Goal: Information Seeking & Learning: Learn about a topic

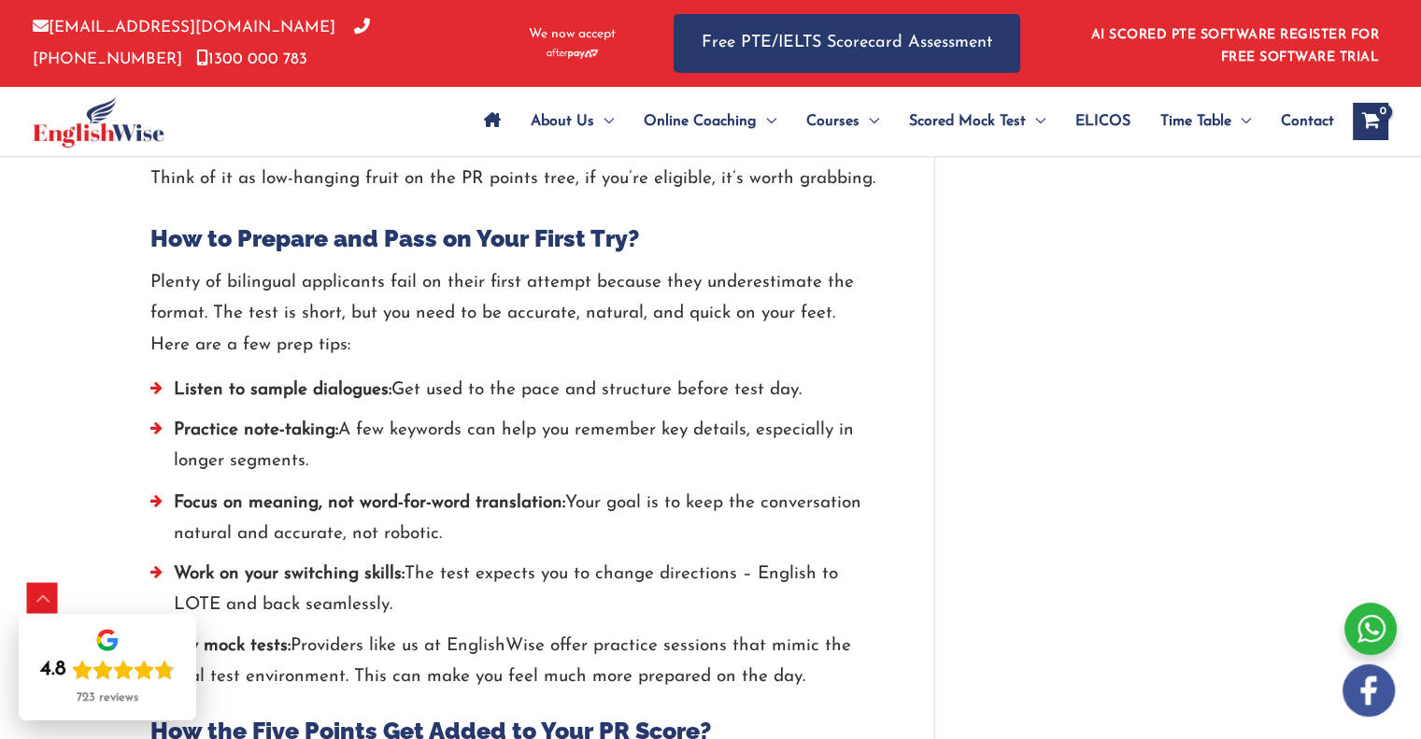
scroll to position [2925, 0]
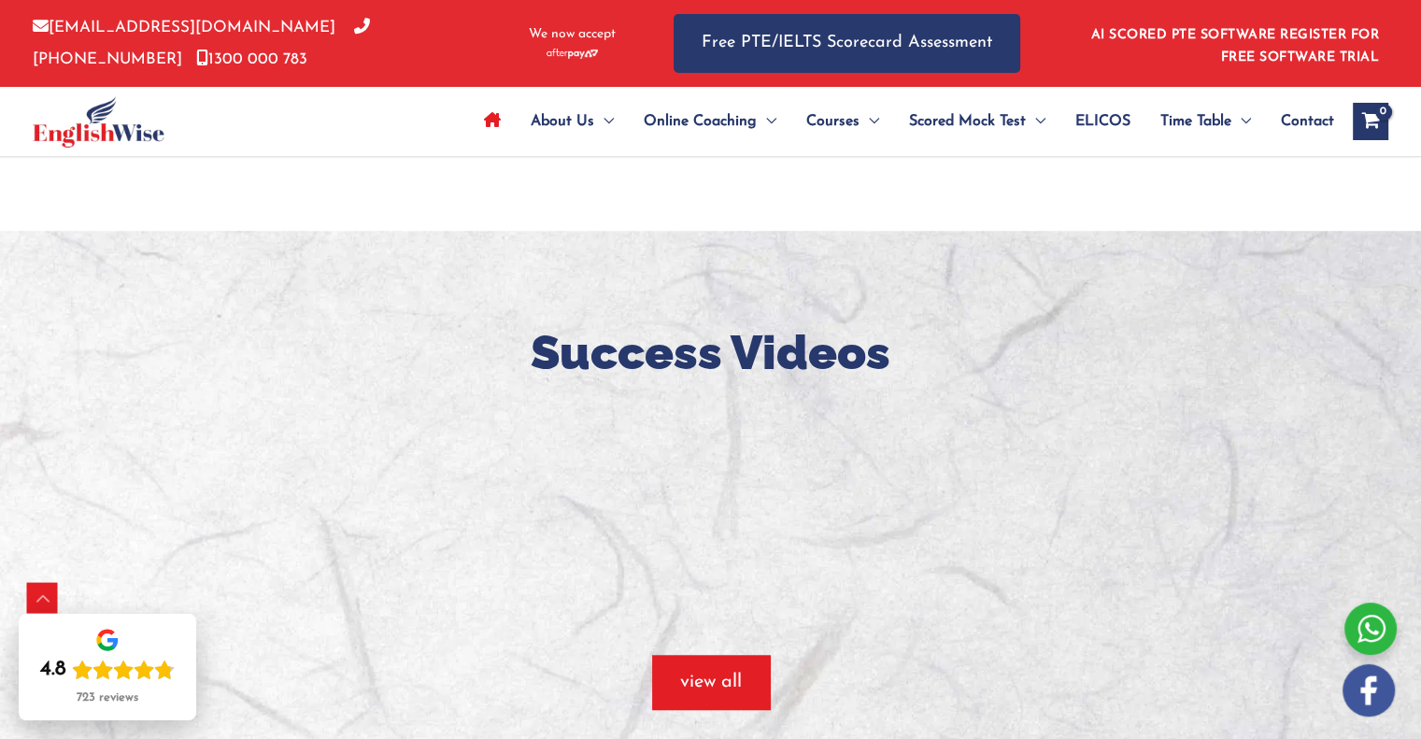
scroll to position [1325, 0]
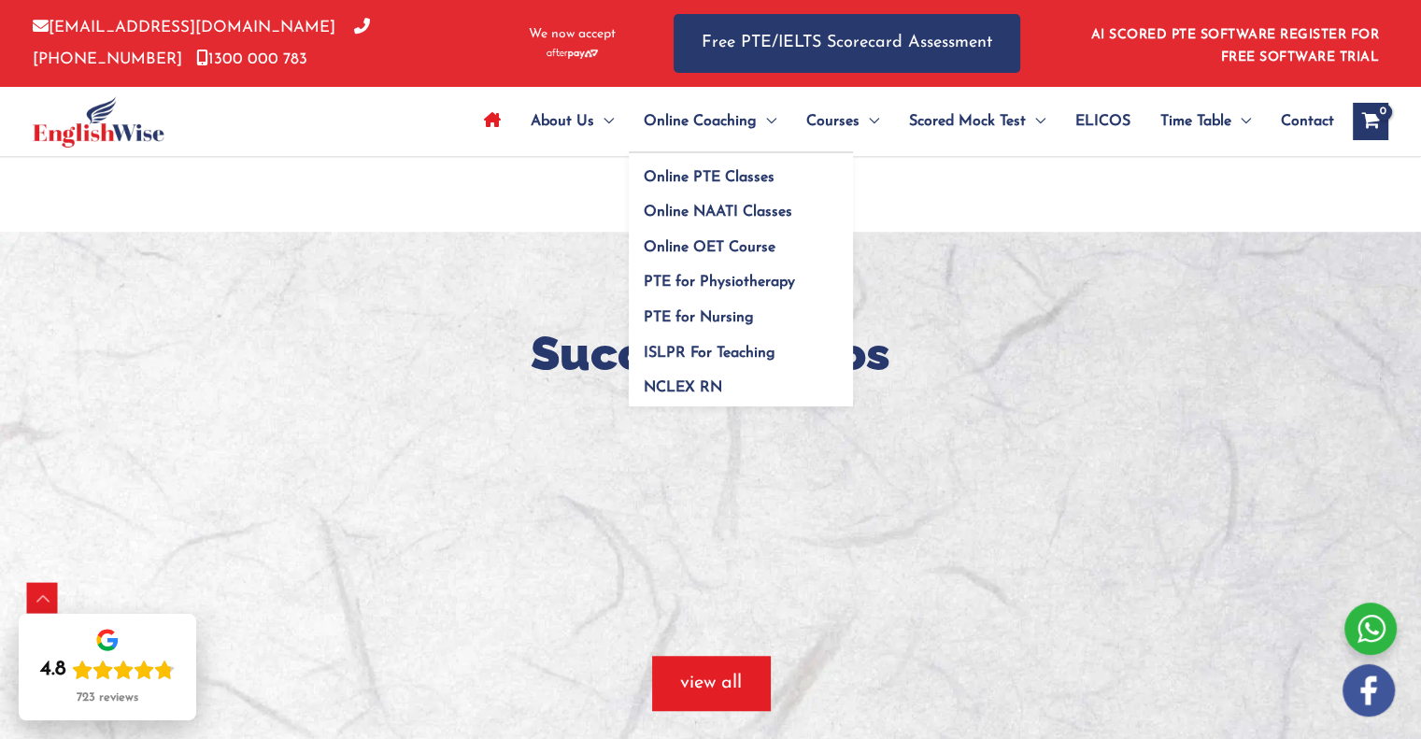
click at [724, 121] on span "Online Coaching" at bounding box center [700, 121] width 113 height 65
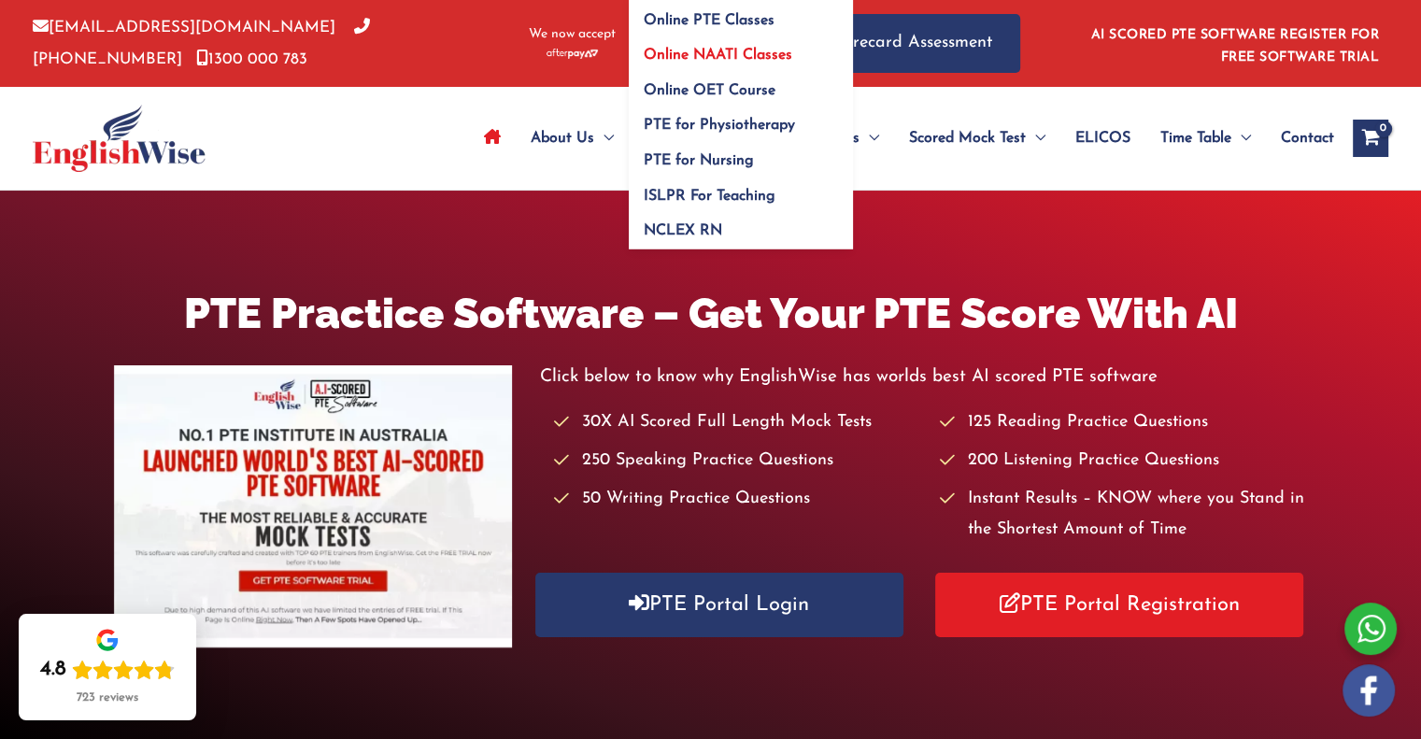
click at [737, 59] on span "Online NAATI Classes" at bounding box center [718, 55] width 149 height 15
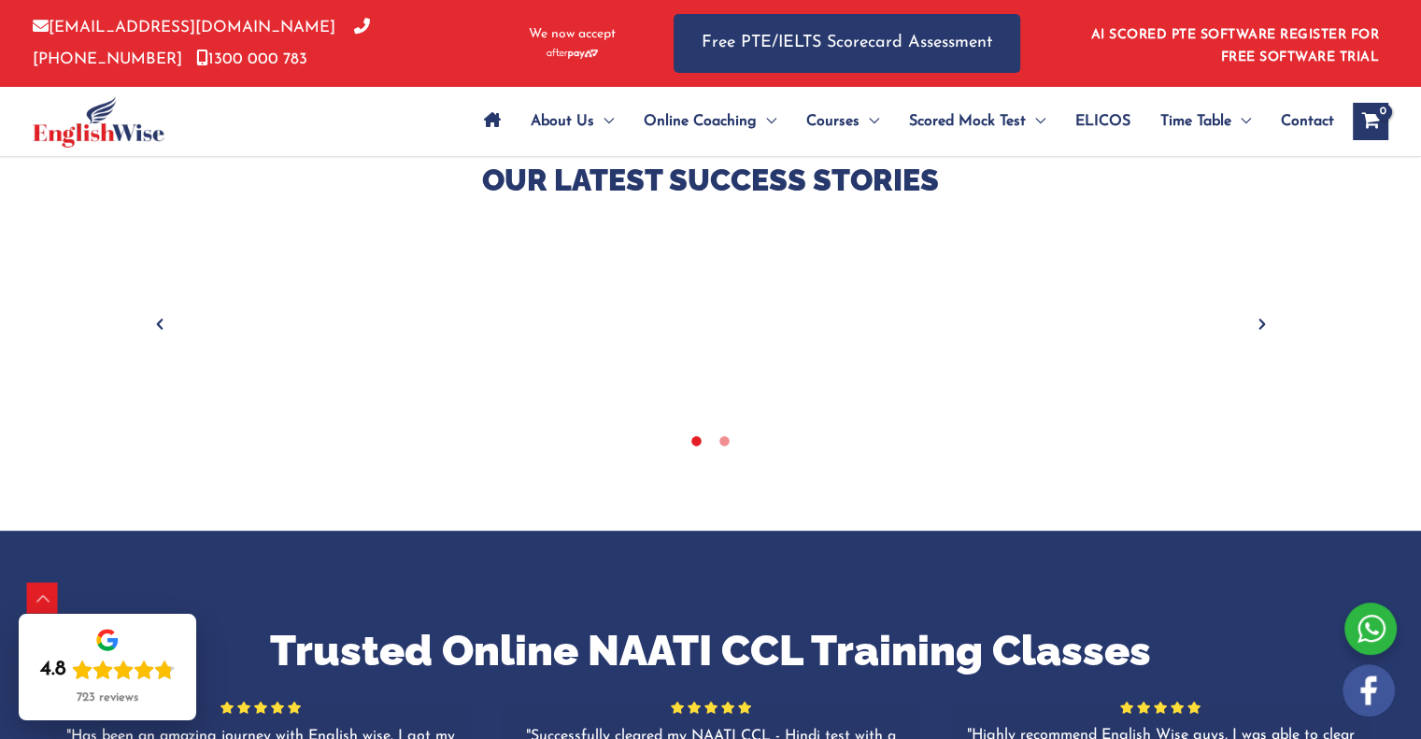
scroll to position [778, 0]
click at [1192, 208] on span "NAATI" at bounding box center [1183, 212] width 45 height 15
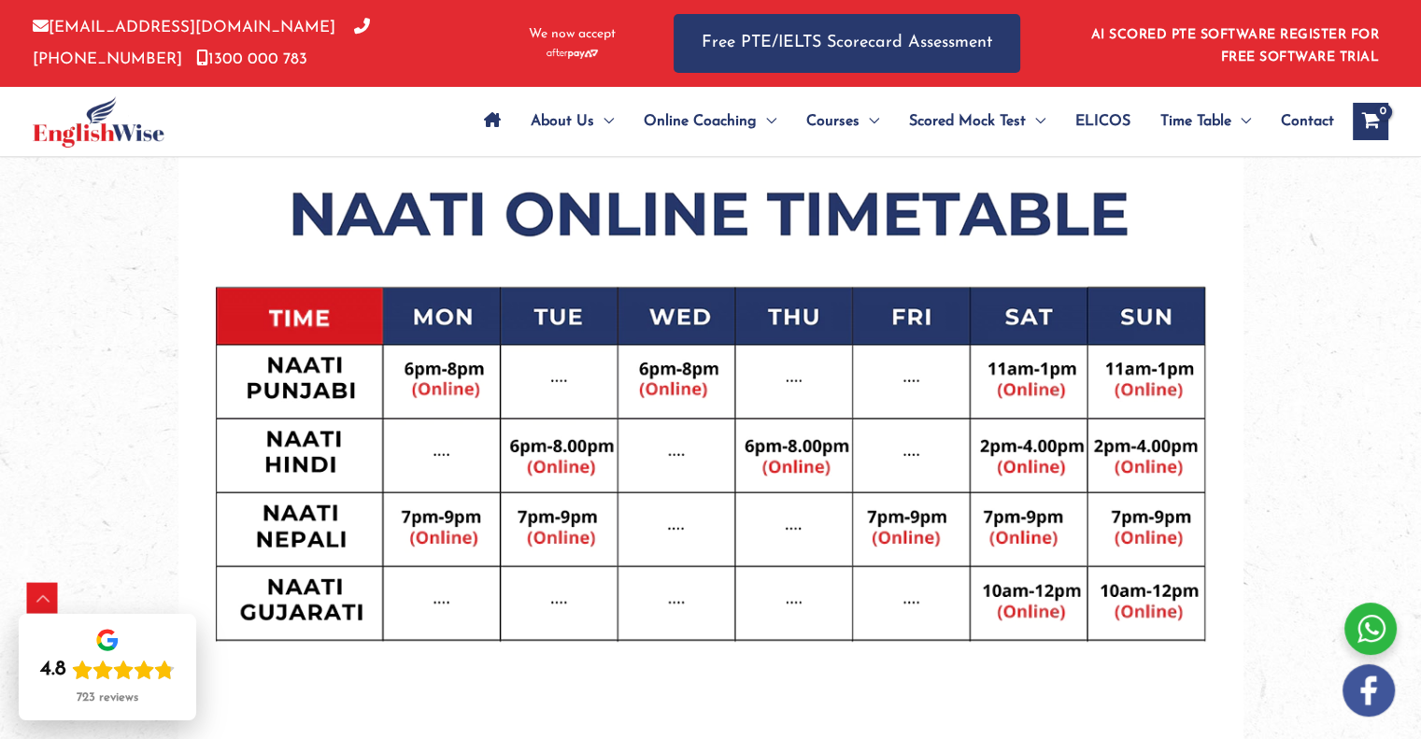
scroll to position [836, 0]
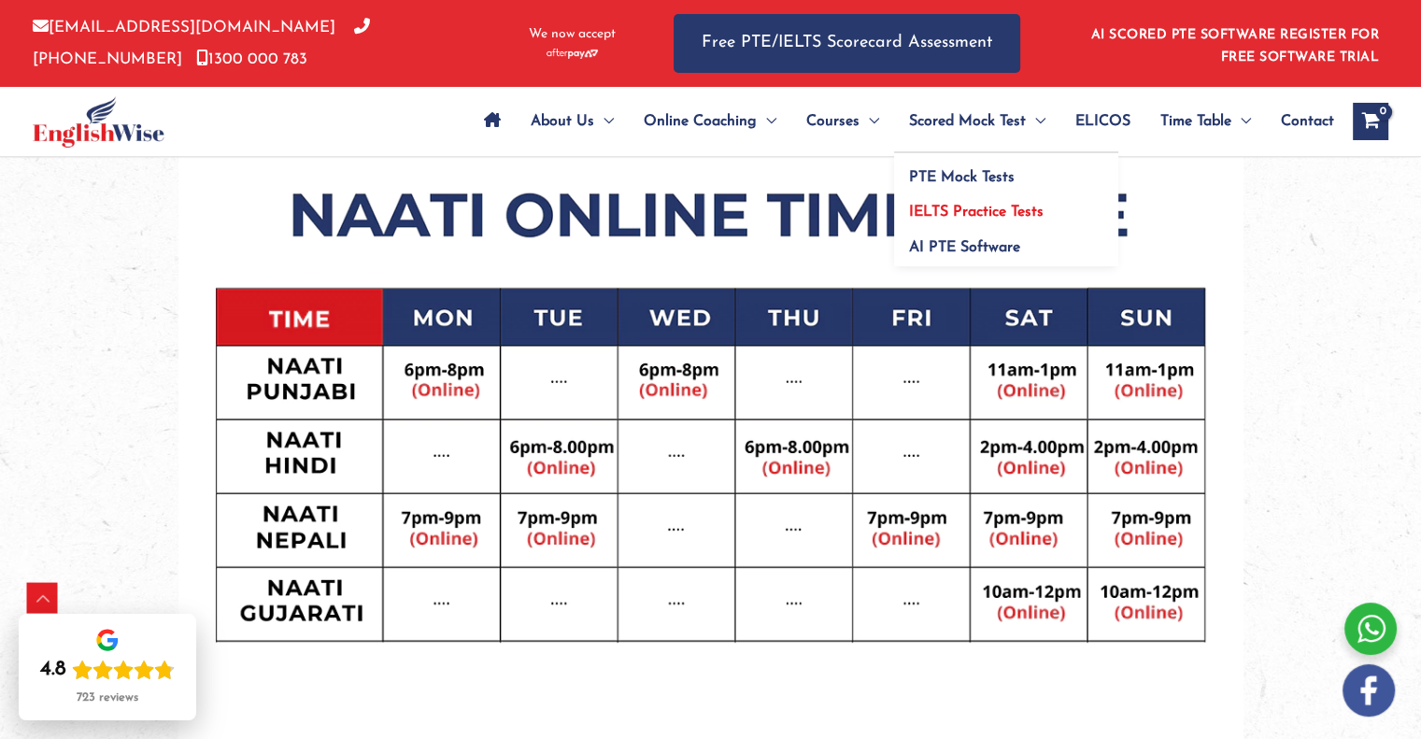
click at [1014, 212] on span "IELTS Practice Tests" at bounding box center [976, 212] width 135 height 15
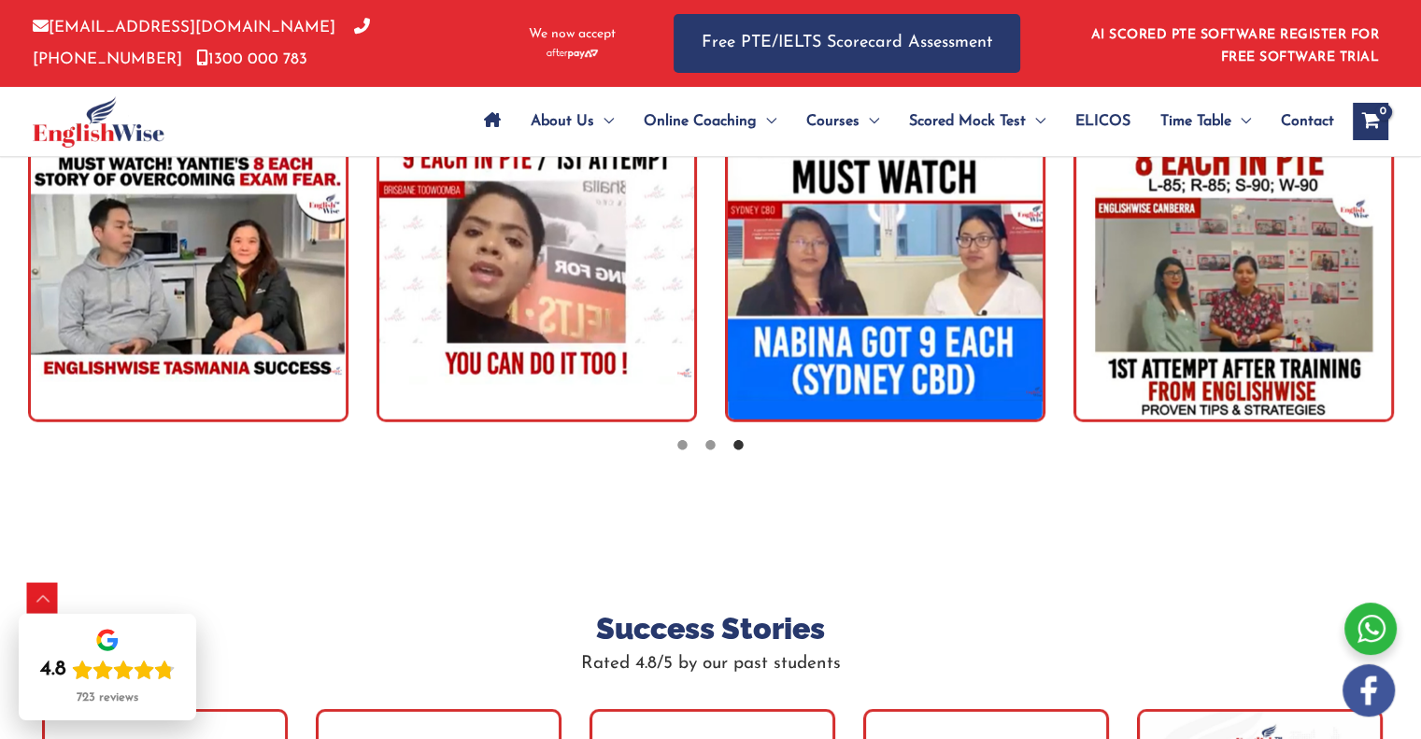
scroll to position [4865, 0]
